Goal: Task Accomplishment & Management: Use online tool/utility

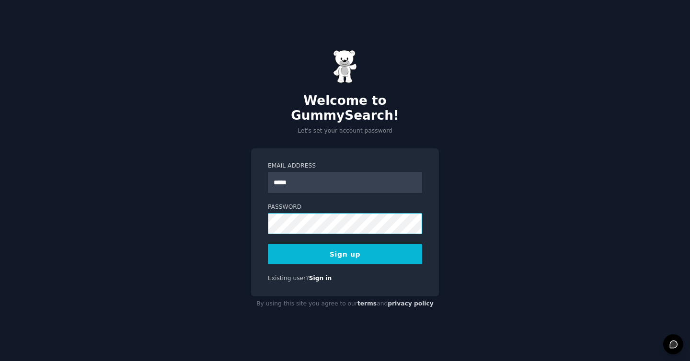
click at [268, 244] on button "Sign up" at bounding box center [345, 254] width 154 height 20
click at [364, 173] on input "*****" at bounding box center [345, 182] width 154 height 21
type input "**********"
click at [299, 252] on button "Sign up" at bounding box center [345, 254] width 154 height 20
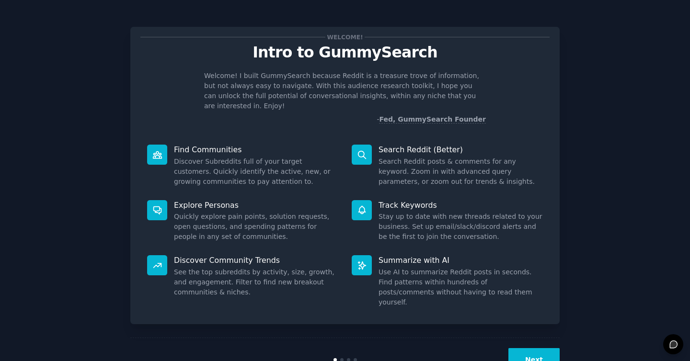
click at [549, 348] on button "Next" at bounding box center [533, 359] width 51 height 23
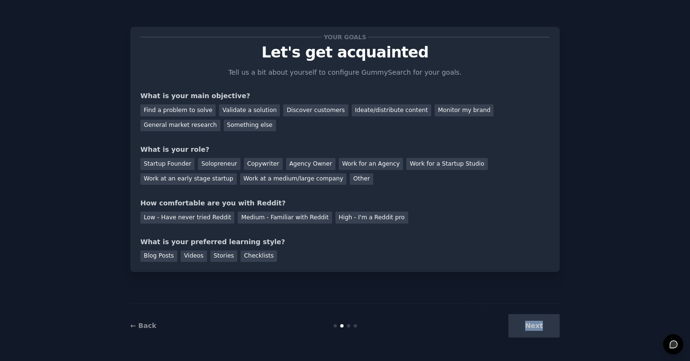
click at [548, 341] on div "← Back Next" at bounding box center [344, 326] width 429 height 44
click at [539, 329] on div "Next" at bounding box center [487, 325] width 143 height 23
click at [538, 323] on div "Next" at bounding box center [487, 325] width 143 height 23
click at [538, 320] on div "Next" at bounding box center [487, 325] width 143 height 23
click at [418, 254] on div "Blog Posts Videos Stories Checklists" at bounding box center [344, 254] width 409 height 15
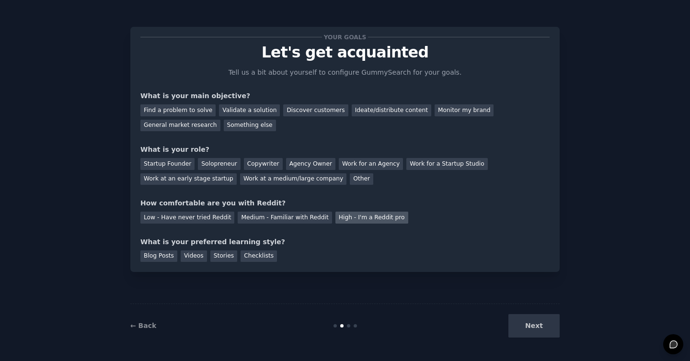
click at [390, 217] on div "High - I'm a Reddit pro" at bounding box center [371, 218] width 73 height 12
click at [346, 170] on div "Work for an Agency" at bounding box center [371, 164] width 64 height 12
click at [309, 153] on div "What is your role?" at bounding box center [344, 150] width 409 height 10
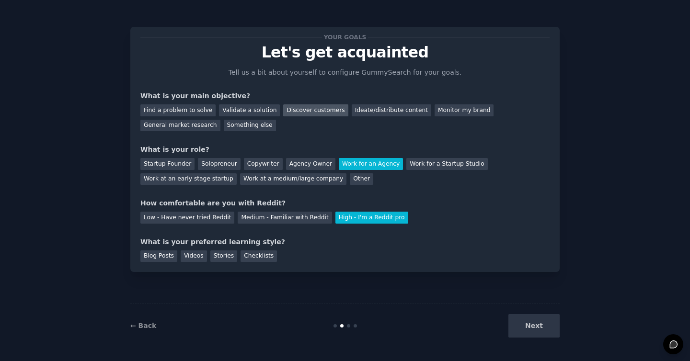
click at [308, 114] on div "Discover customers" at bounding box center [315, 110] width 65 height 12
click at [219, 255] on div "Stories" at bounding box center [223, 257] width 27 height 12
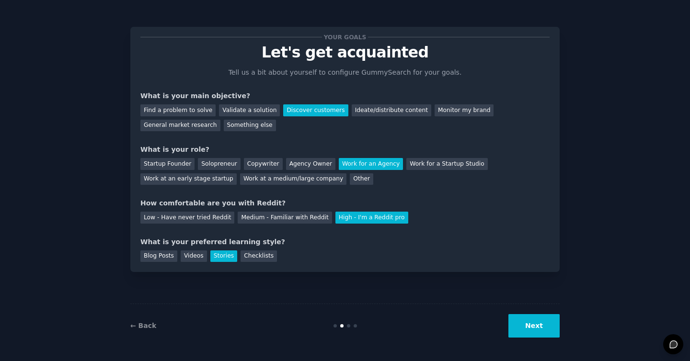
click at [542, 326] on button "Next" at bounding box center [533, 325] width 51 height 23
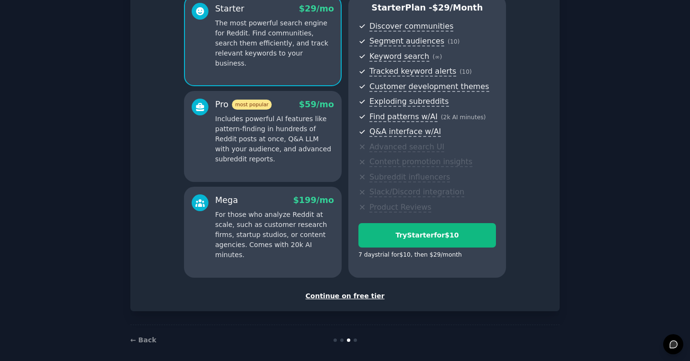
scroll to position [98, 0]
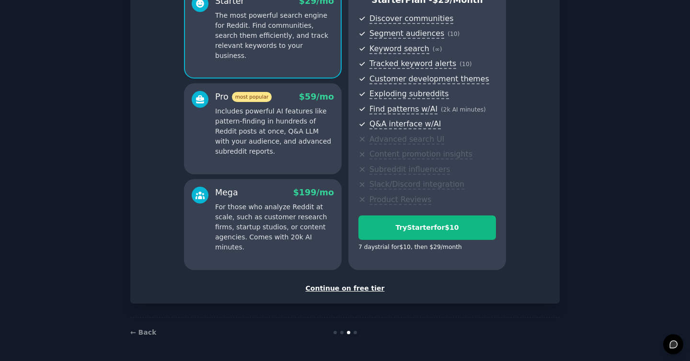
click at [323, 286] on div "Continue on free tier" at bounding box center [344, 289] width 409 height 10
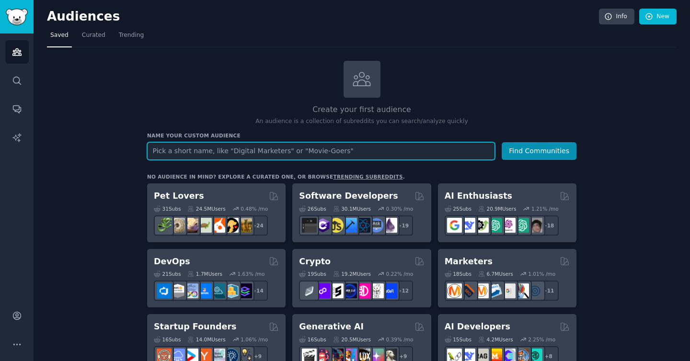
click at [286, 152] on input "text" at bounding box center [321, 151] width 348 height 18
type input "snowboarders"
click at [502, 142] on button "Find Communities" at bounding box center [539, 151] width 75 height 18
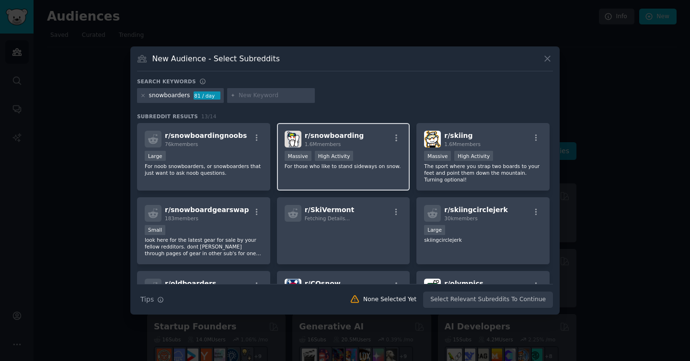
click at [374, 148] on div "r/ snowboarding 1.6M members >= 80th percentile for submissions / day Massive H…" at bounding box center [343, 157] width 133 height 68
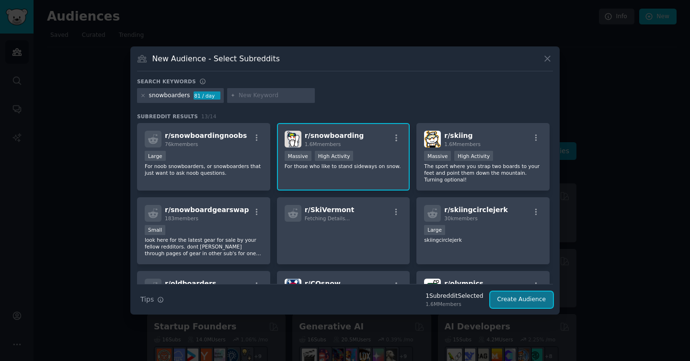
click at [506, 299] on button "Create Audience" at bounding box center [521, 300] width 63 height 16
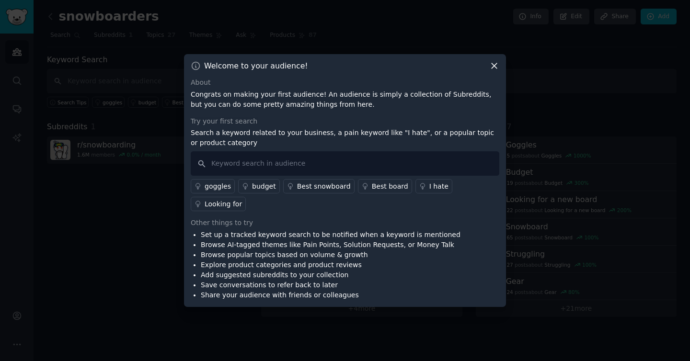
click at [496, 66] on icon at bounding box center [494, 66] width 10 height 10
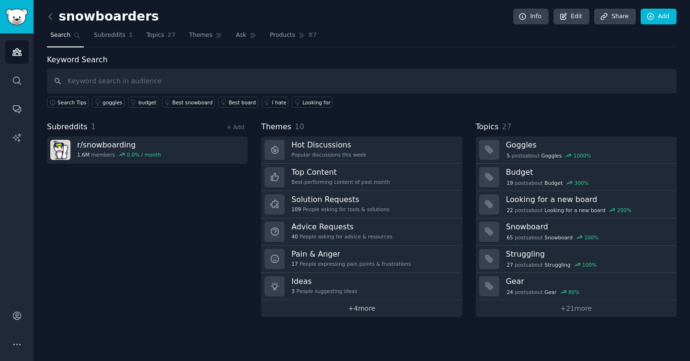
click at [368, 311] on link "+ 4 more" at bounding box center [361, 308] width 201 height 17
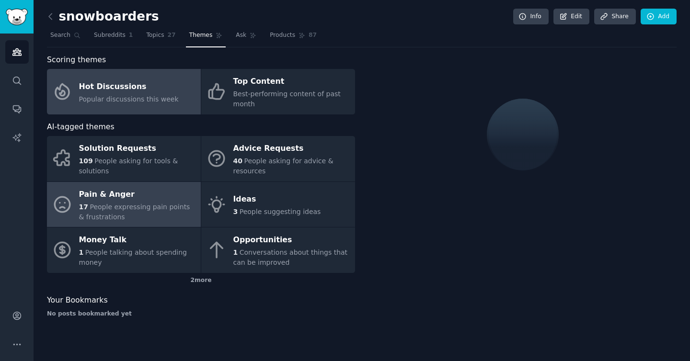
click at [168, 213] on div "17 People expressing pain points & frustrations" at bounding box center [137, 212] width 117 height 20
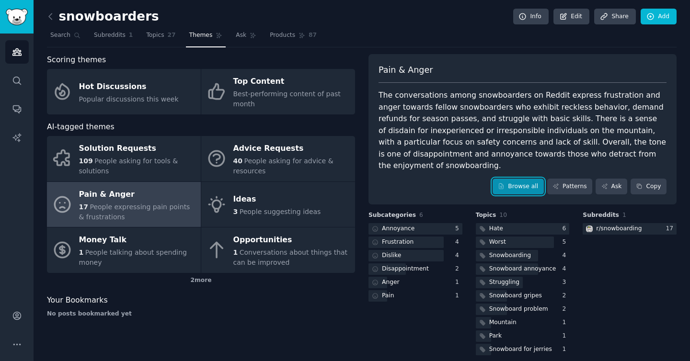
click at [517, 179] on link "Browse all" at bounding box center [518, 187] width 51 height 16
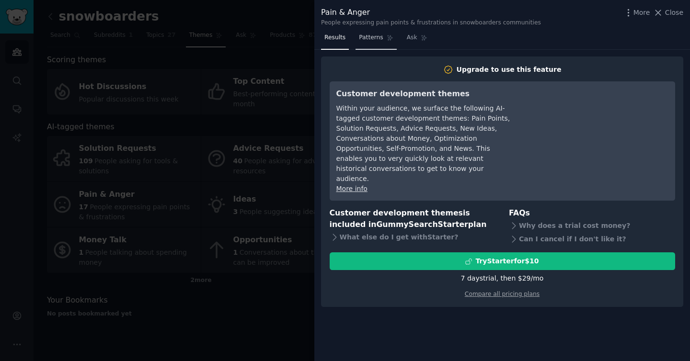
click at [374, 42] on link "Patterns" at bounding box center [376, 40] width 41 height 20
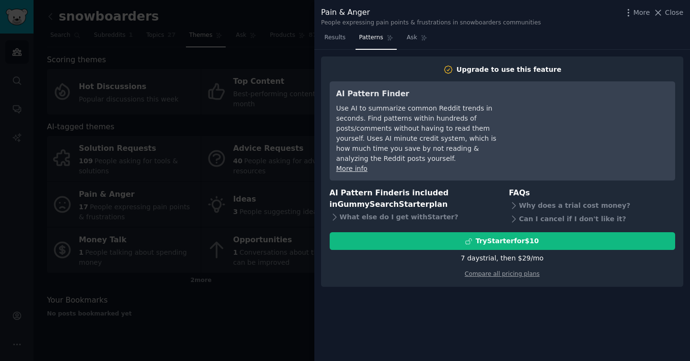
click at [402, 42] on nav "Results Patterns Ask" at bounding box center [376, 40] width 110 height 20
click at [414, 38] on span "Ask" at bounding box center [412, 38] width 11 height 9
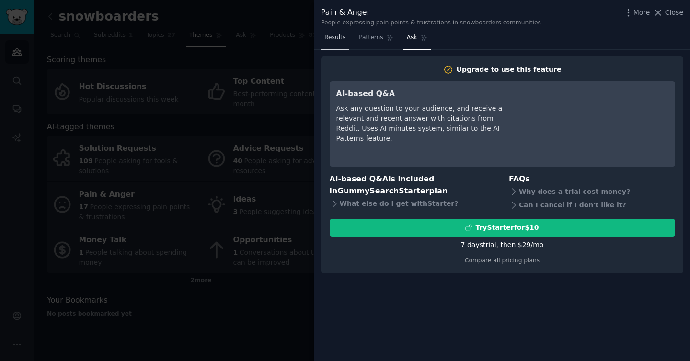
click at [333, 38] on span "Results" at bounding box center [334, 38] width 21 height 9
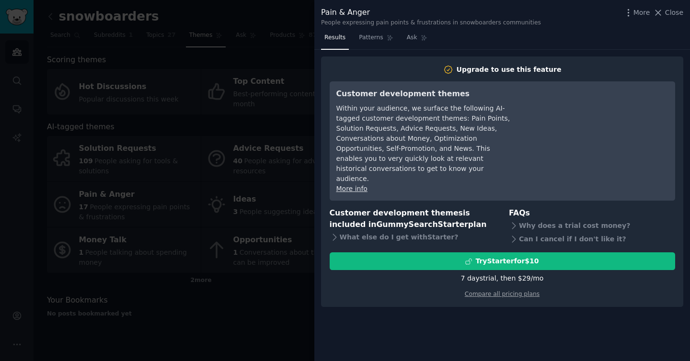
click at [355, 184] on div "Customer development themes Within your audience, we surface the following AI-t…" at bounding box center [502, 140] width 345 height 119
click at [355, 185] on link "More info" at bounding box center [351, 189] width 31 height 8
click at [673, 10] on span "Close" at bounding box center [674, 13] width 18 height 10
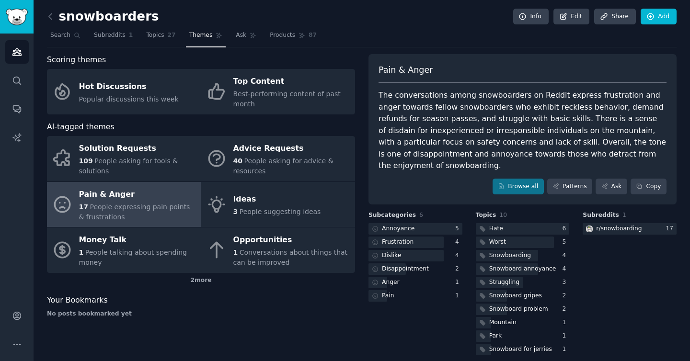
click at [494, 128] on div "The conversations among snowboarders on Reddit express frustration and anger to…" at bounding box center [523, 131] width 288 height 82
click at [479, 149] on div "The conversations among snowboarders on Reddit express frustration and anger to…" at bounding box center [523, 131] width 288 height 82
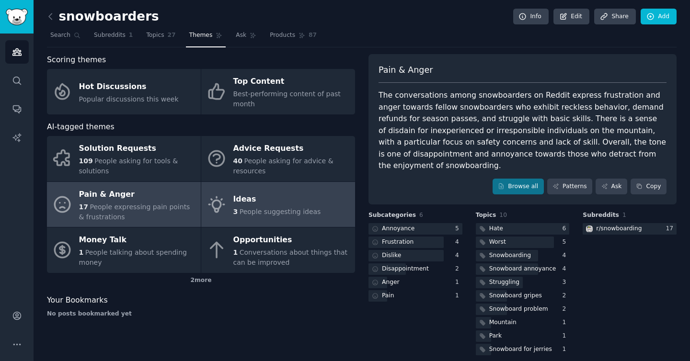
click at [271, 209] on span "People suggesting ideas" at bounding box center [280, 212] width 81 height 8
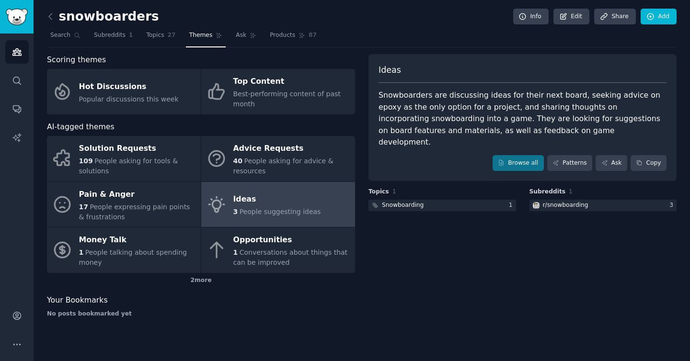
click at [45, 15] on div "snowboarders Info Edit Share Add Search Subreddits 1 Topics 27 Themes Ask Produ…" at bounding box center [362, 180] width 656 height 361
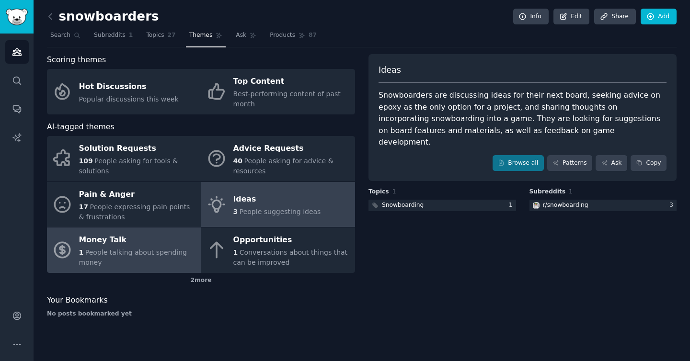
click at [149, 257] on div "1 People talking about spending money" at bounding box center [137, 258] width 117 height 20
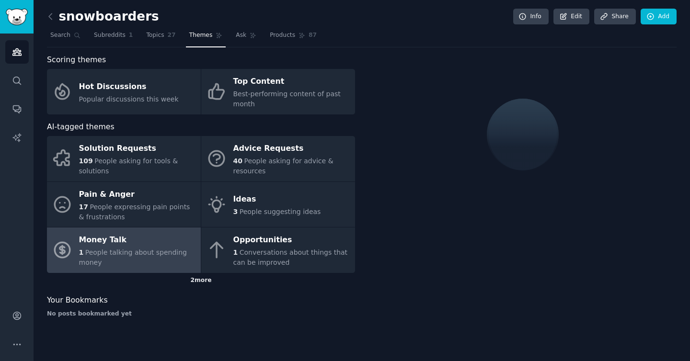
click at [204, 285] on div "2 more" at bounding box center [201, 280] width 308 height 15
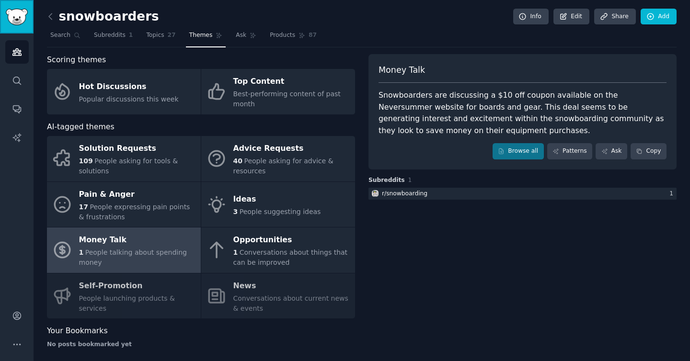
click at [11, 23] on img "Sidebar" at bounding box center [17, 17] width 22 height 17
